Goal: Navigation & Orientation: Find specific page/section

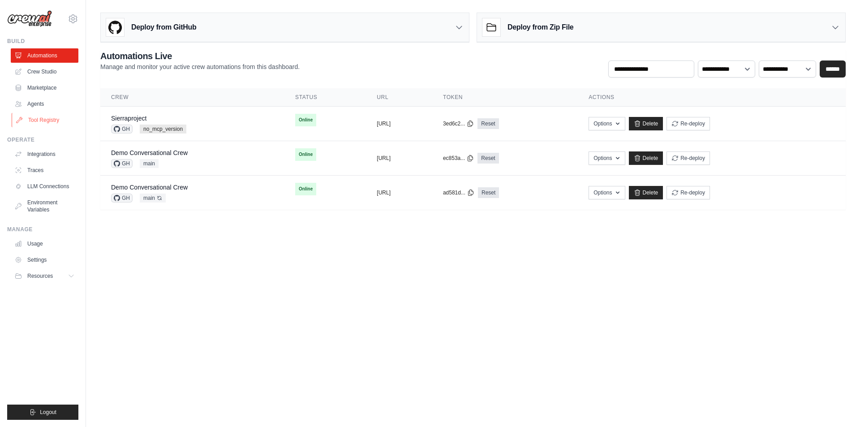
click at [48, 117] on link "Tool Registry" at bounding box center [46, 120] width 68 height 14
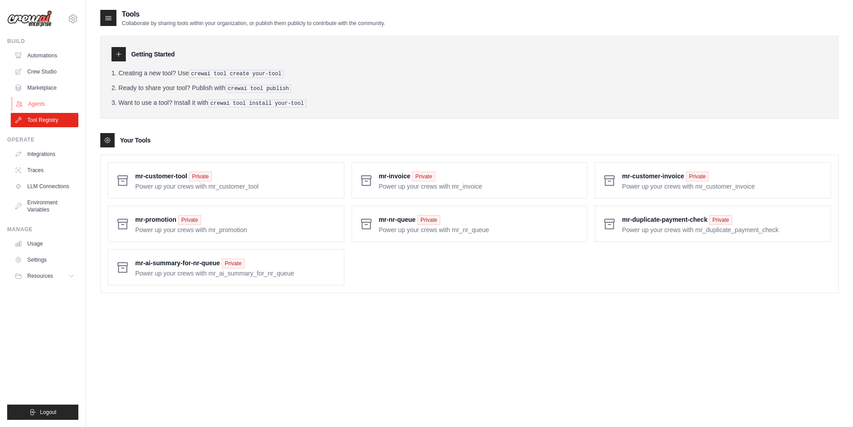
click at [47, 101] on link "Agents" at bounding box center [46, 104] width 68 height 14
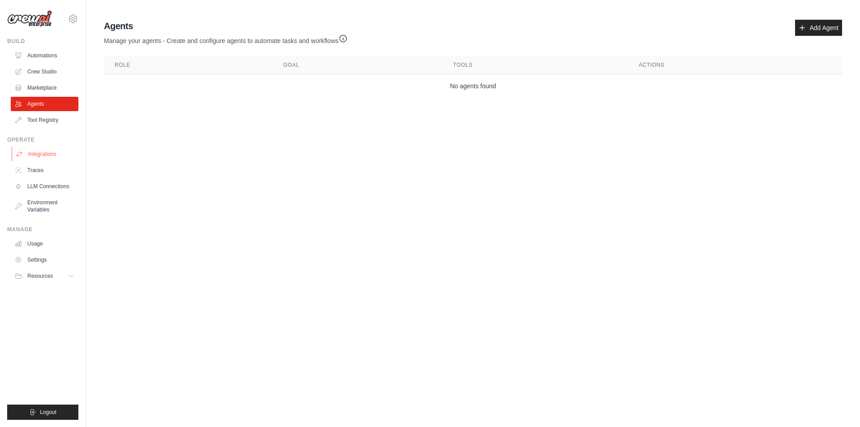
click at [52, 156] on link "Integrations" at bounding box center [46, 154] width 68 height 14
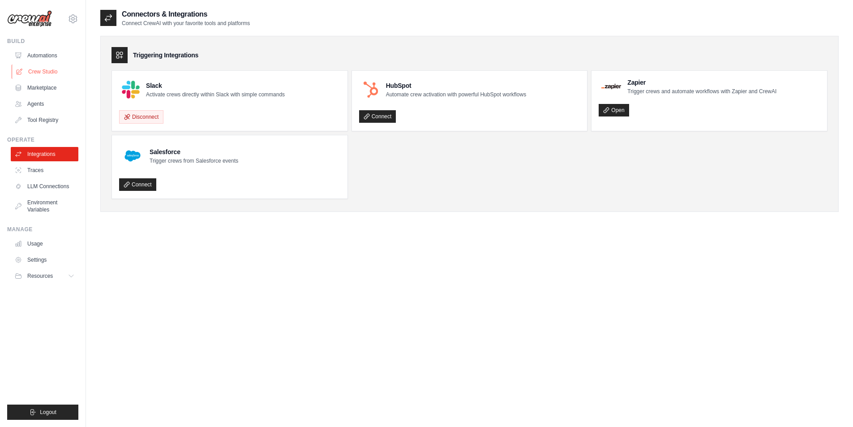
click at [46, 71] on link "Crew Studio" at bounding box center [46, 72] width 68 height 14
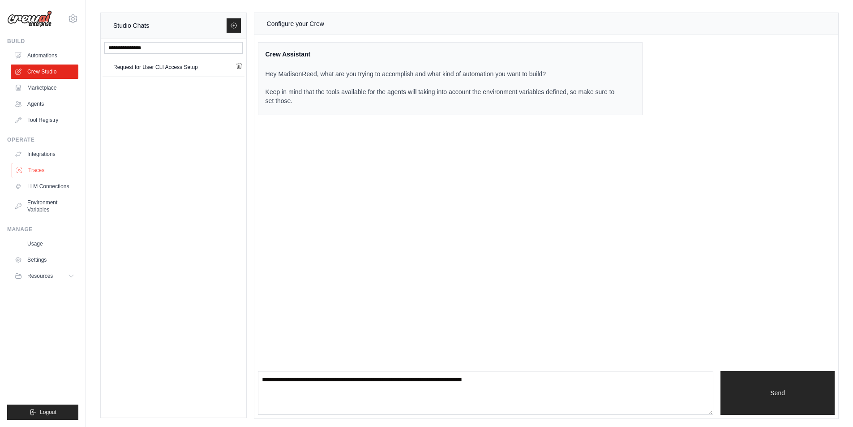
click at [42, 172] on link "Traces" at bounding box center [46, 170] width 68 height 14
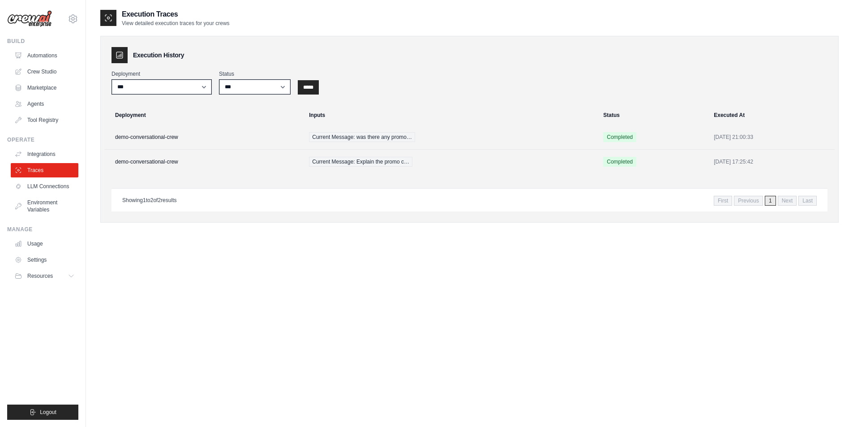
drag, startPoint x: 288, startPoint y: 242, endPoint x: 219, endPoint y: 236, distance: 68.8
click at [219, 236] on div "**********" at bounding box center [469, 123] width 739 height 228
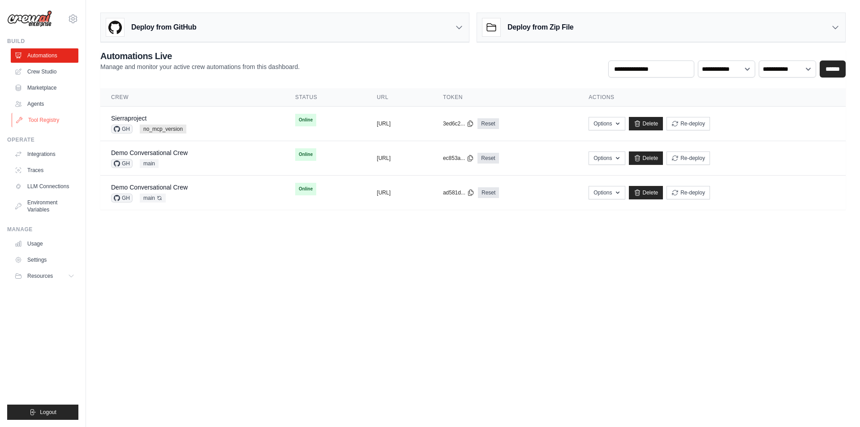
click at [44, 120] on link "Tool Registry" at bounding box center [46, 120] width 68 height 14
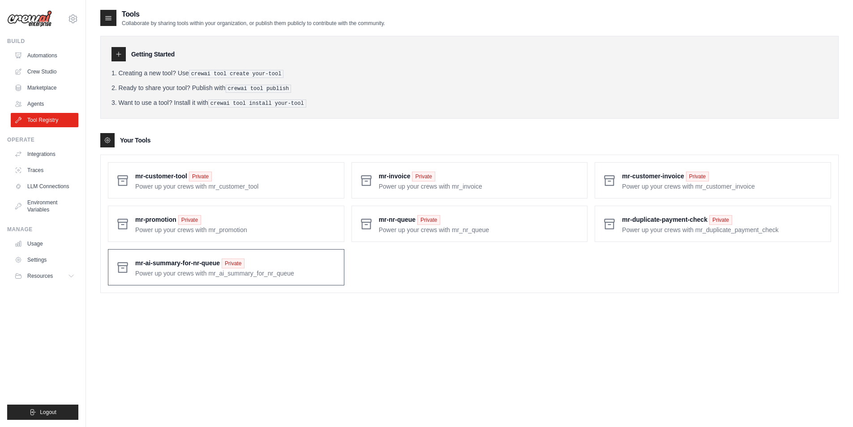
click at [199, 268] on span at bounding box center [236, 267] width 202 height 21
click at [659, 217] on span at bounding box center [723, 223] width 202 height 21
